Goal: Answer question/provide support: Share knowledge or assist other users

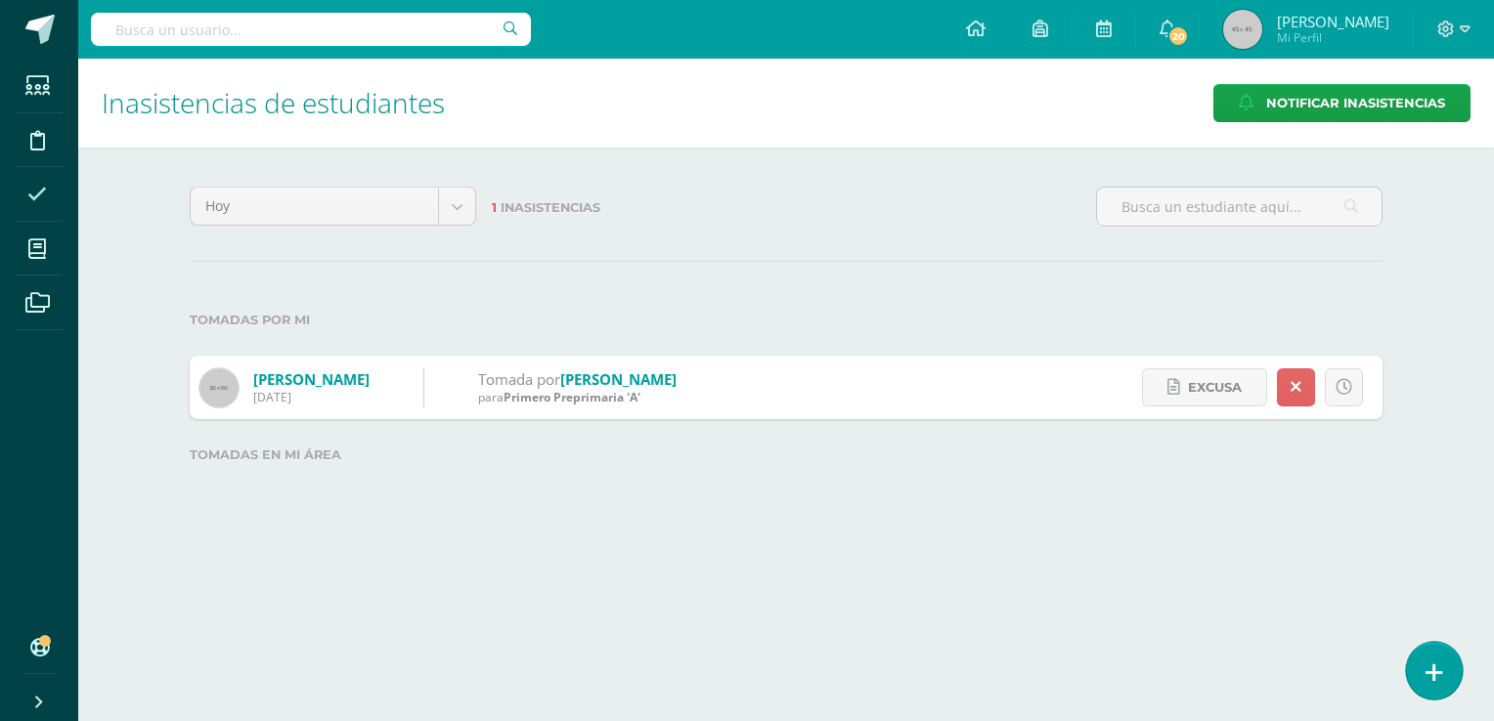
click at [1460, 668] on link at bounding box center [1434, 670] width 56 height 57
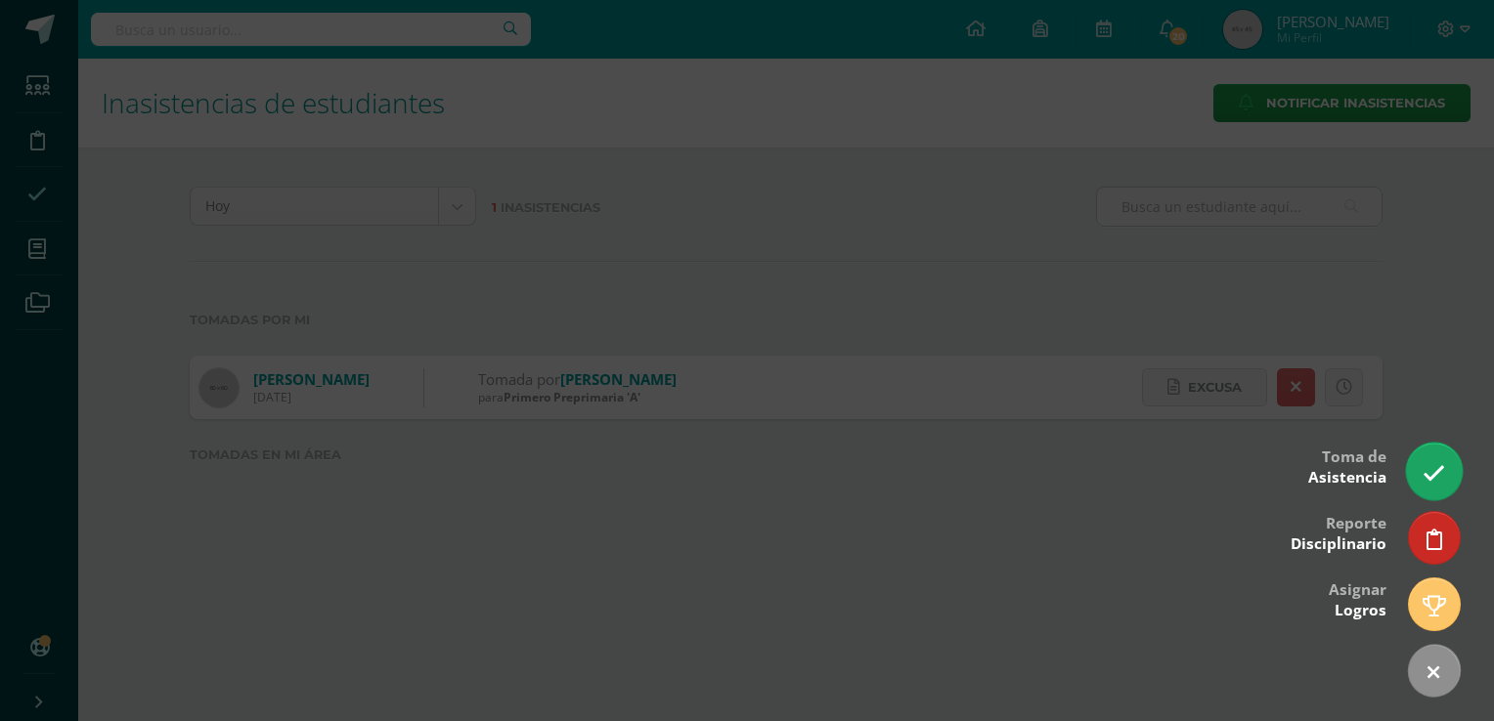
click at [1447, 463] on link at bounding box center [1434, 471] width 56 height 57
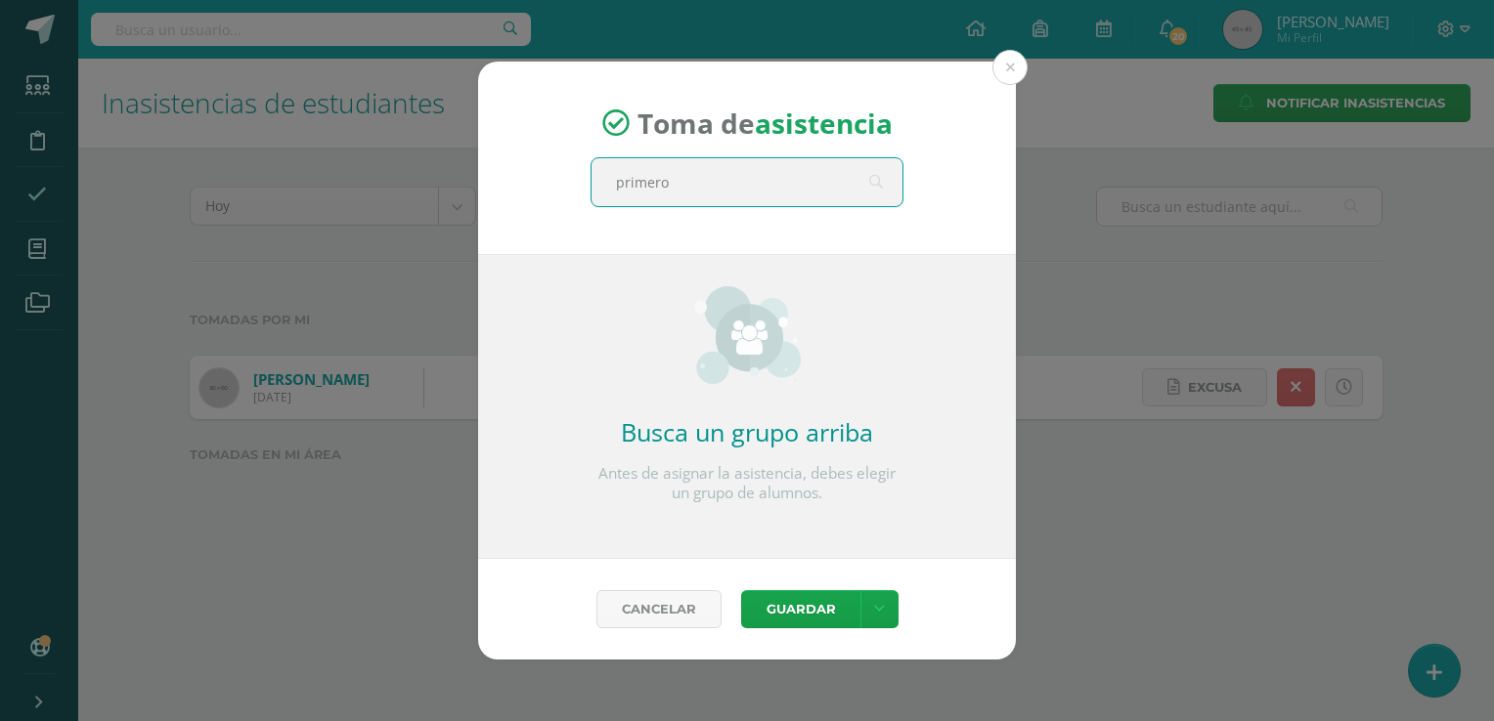
type input "primero"
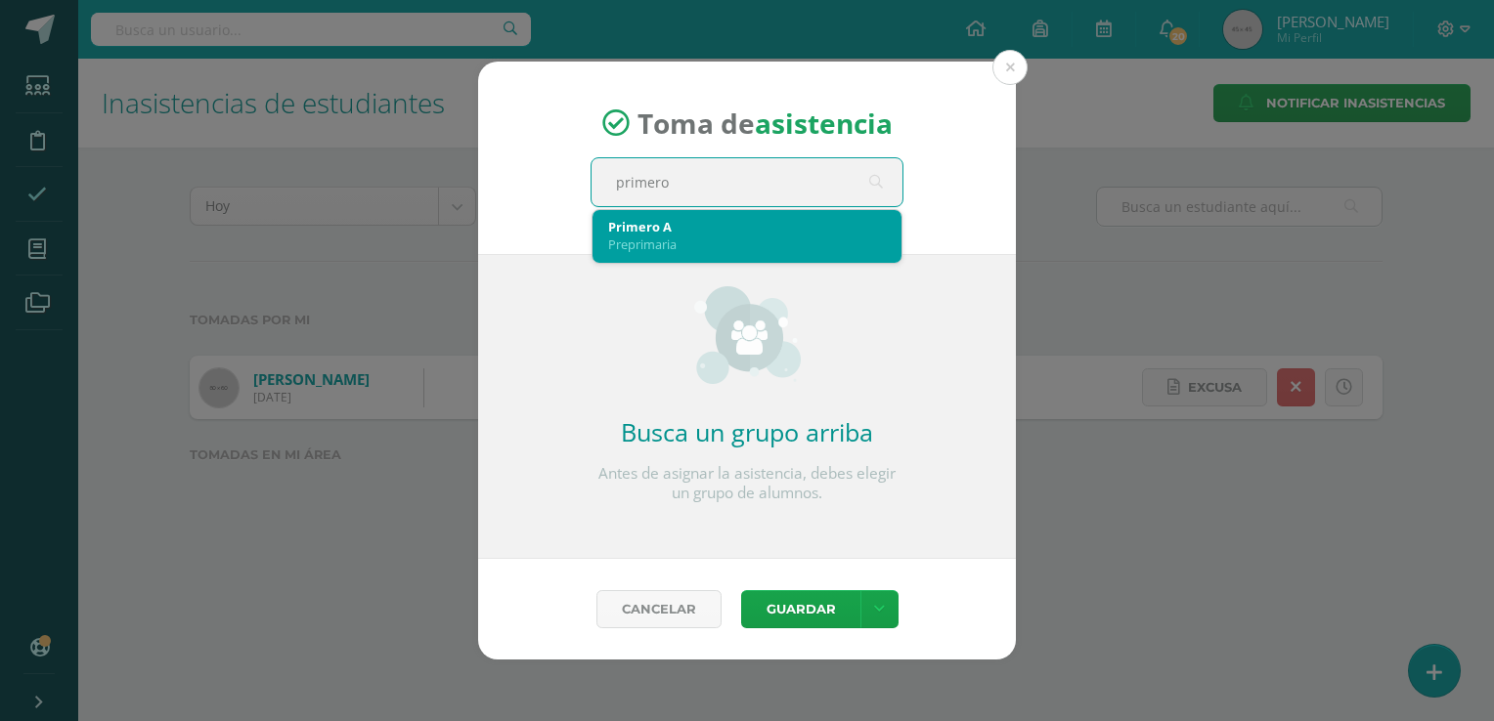
click at [850, 240] on div "Preprimaria" at bounding box center [747, 245] width 278 height 18
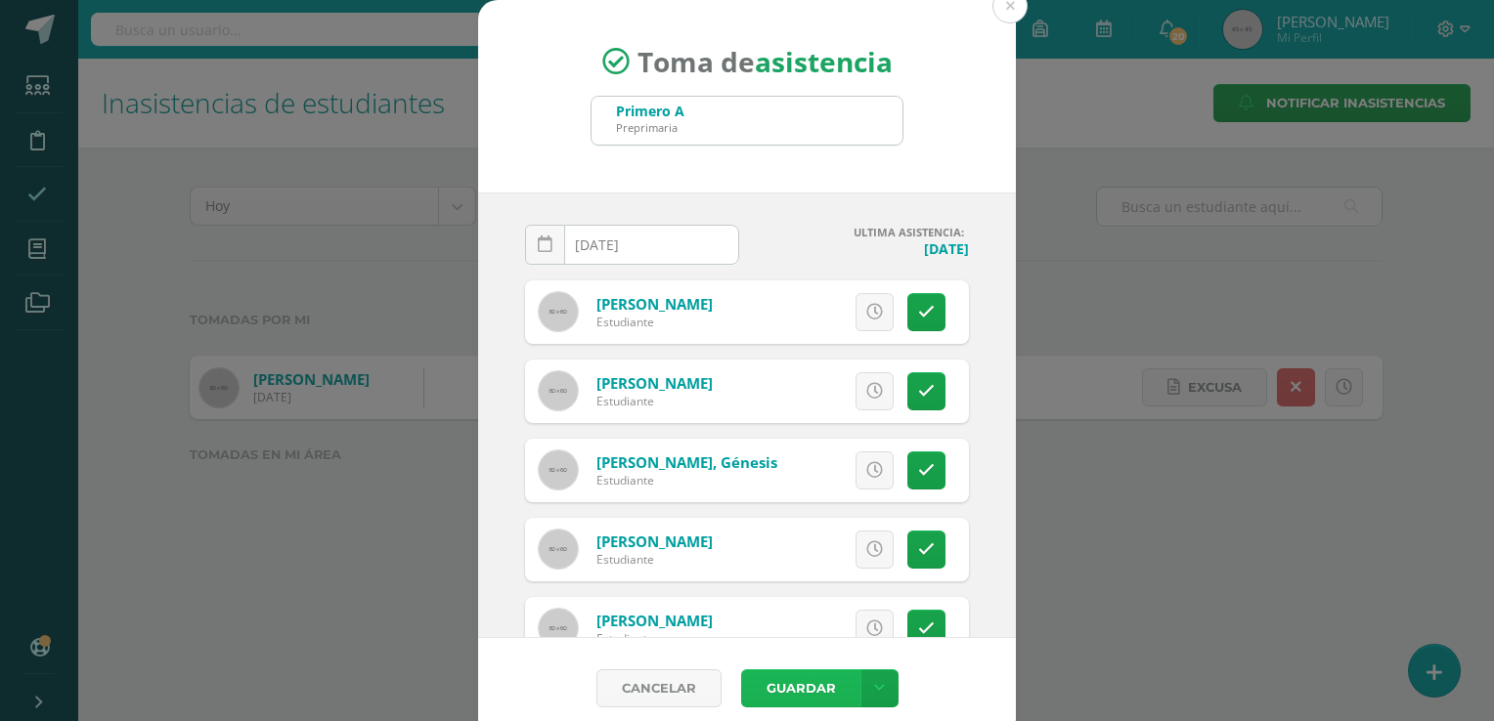
click at [790, 694] on button "Guardar" at bounding box center [800, 689] width 119 height 38
